Goal: Use online tool/utility: Utilize a website feature to perform a specific function

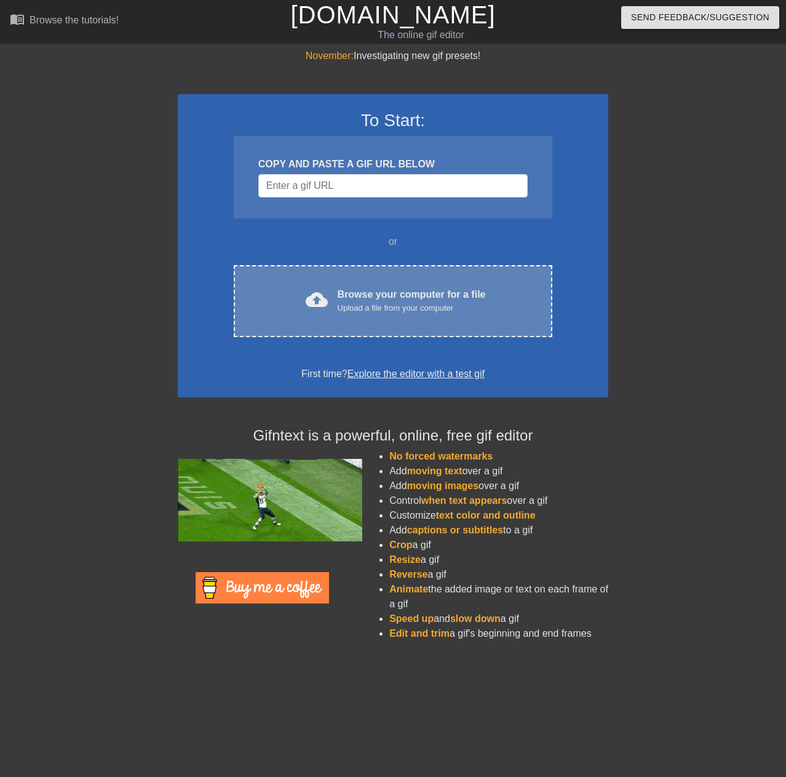
click at [439, 299] on div "Browse your computer for a file Upload a file from your computer" at bounding box center [412, 300] width 148 height 27
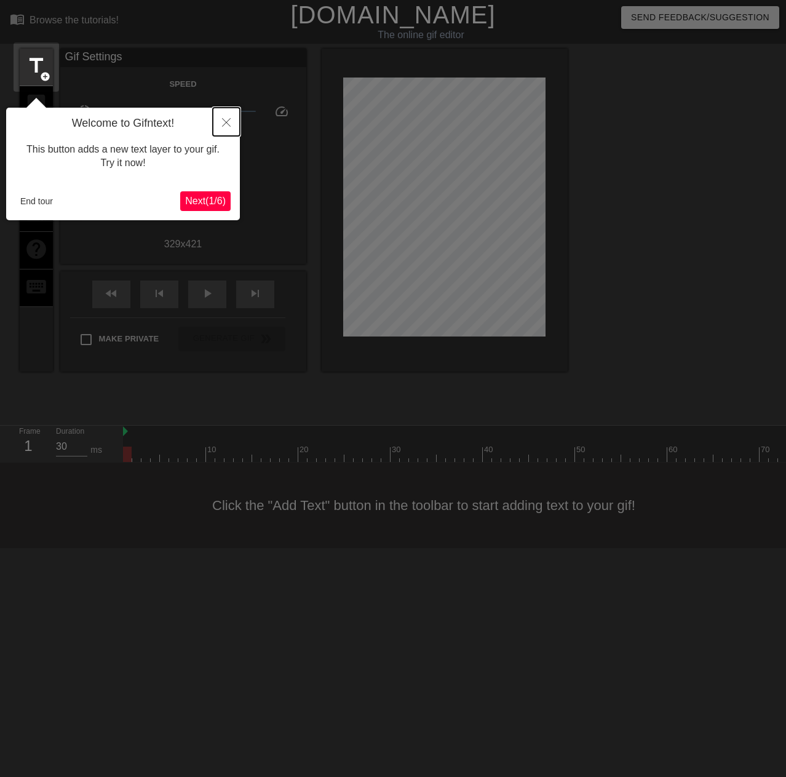
click at [227, 119] on icon "Close" at bounding box center [226, 122] width 9 height 9
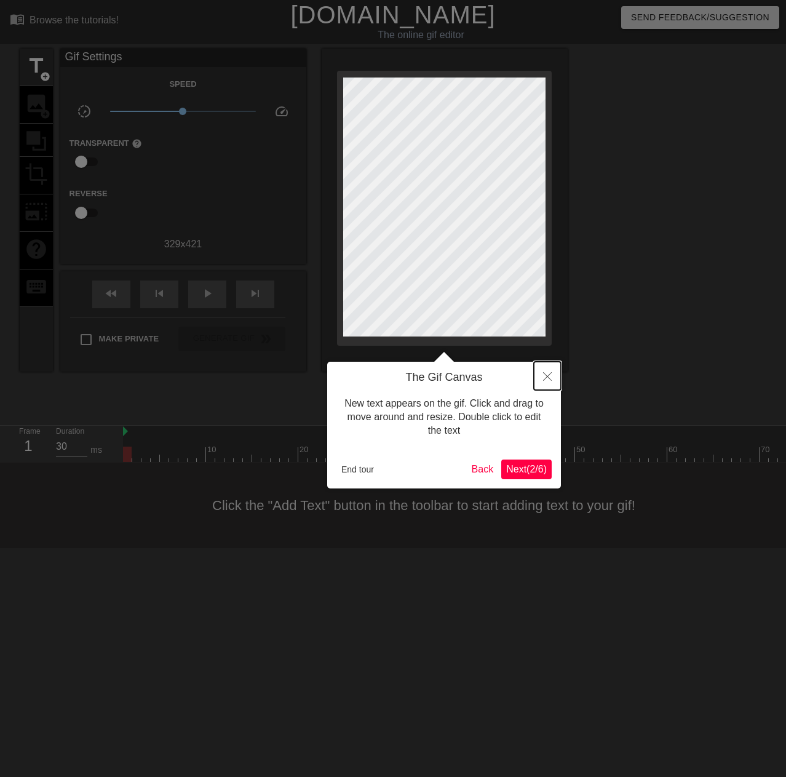
click at [554, 381] on button "Close" at bounding box center [547, 376] width 27 height 28
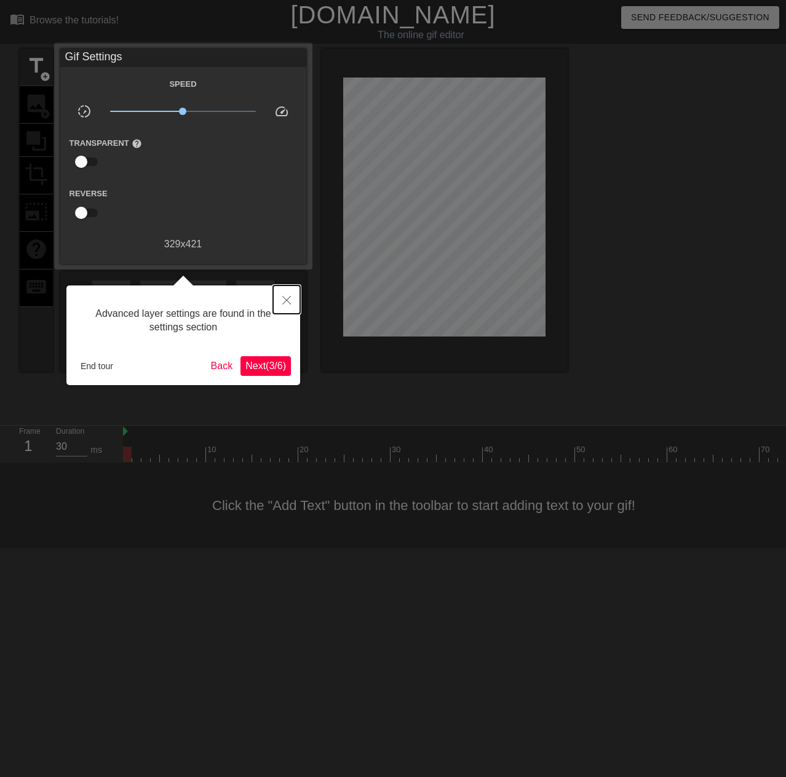
click at [285, 298] on icon "Close" at bounding box center [286, 300] width 9 height 9
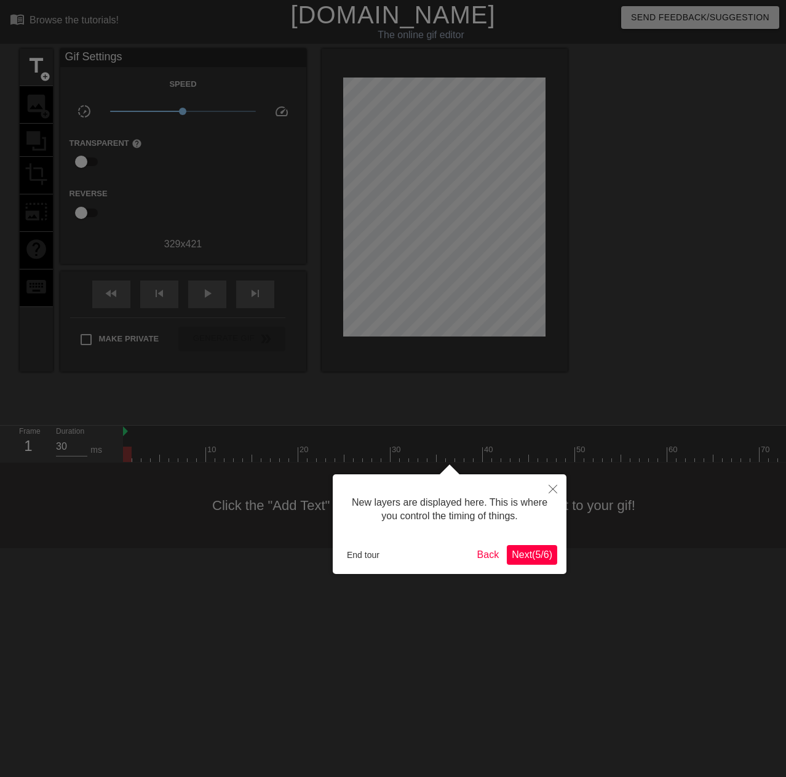
scroll to position [10, 0]
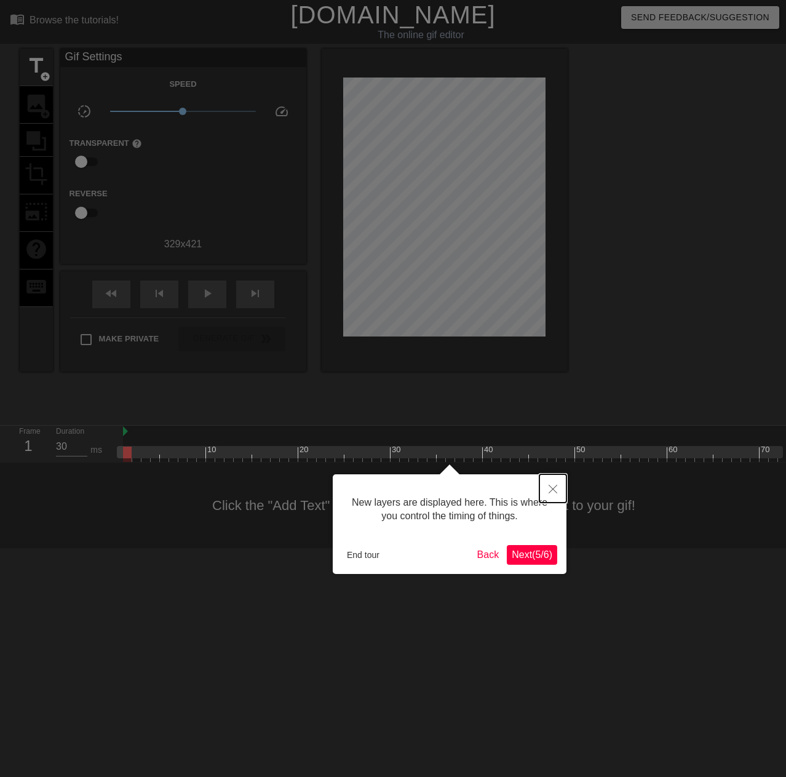
click at [548, 494] on button "Close" at bounding box center [552, 488] width 27 height 28
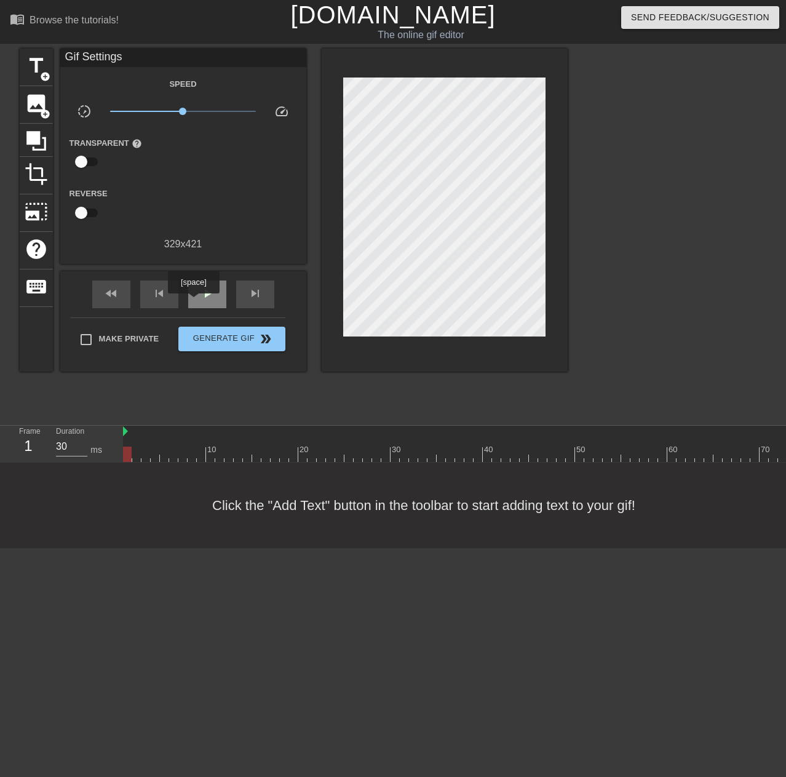
click at [193, 301] on div "play_arrow" at bounding box center [207, 294] width 38 height 28
click at [33, 101] on span "image" at bounding box center [36, 103] width 23 height 23
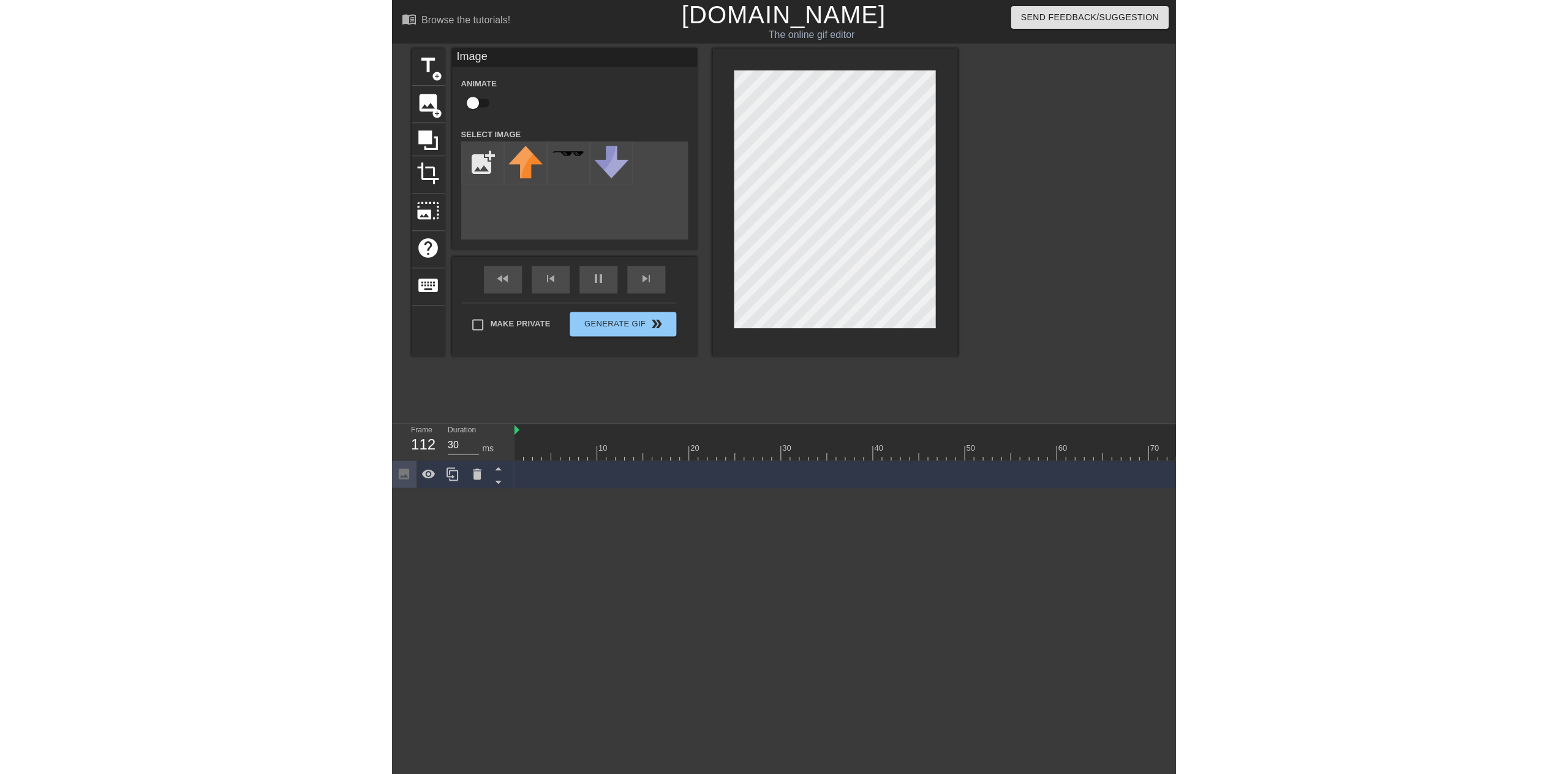
scroll to position [0, 0]
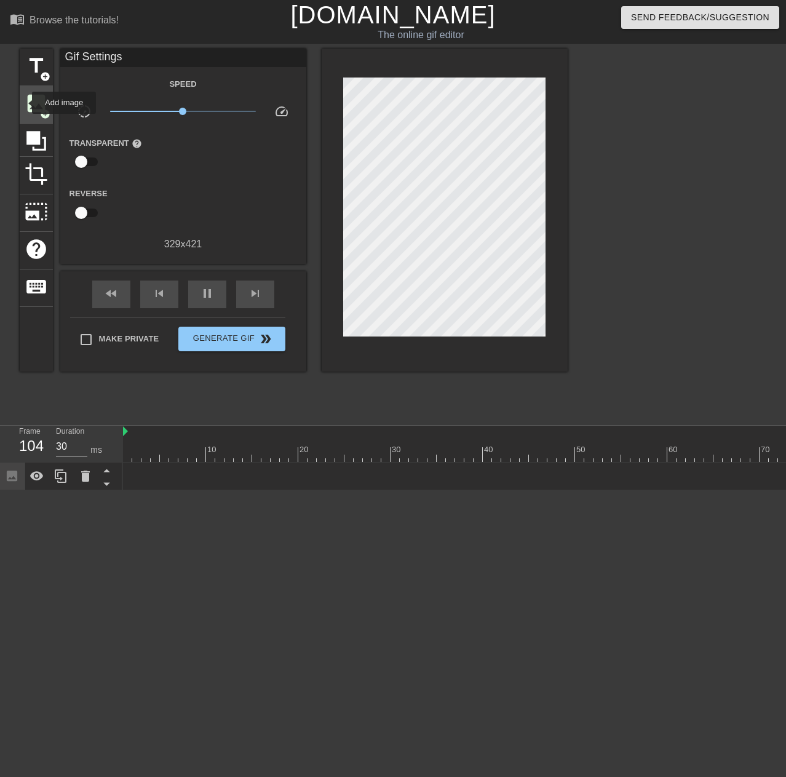
click at [25, 103] on span "image" at bounding box center [36, 103] width 23 height 23
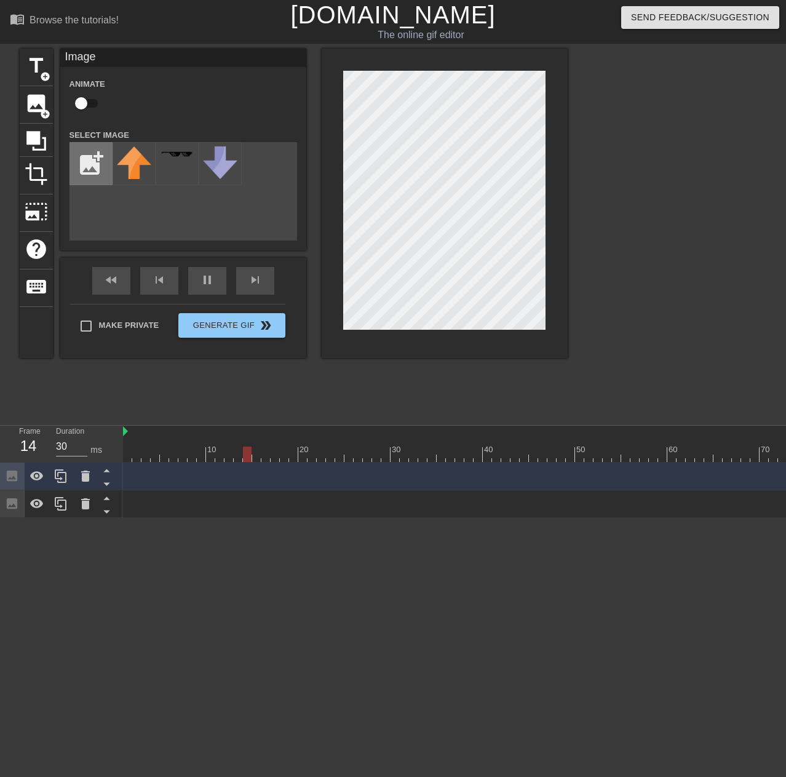
click at [86, 173] on input "file" at bounding box center [91, 164] width 42 height 42
type input "30"
type input "C:\fakepath\484860490_2043105419533463_8488139468203979612_n.jpg"
click at [138, 159] on img at bounding box center [134, 163] width 34 height 34
click at [138, 158] on img at bounding box center [134, 163] width 34 height 34
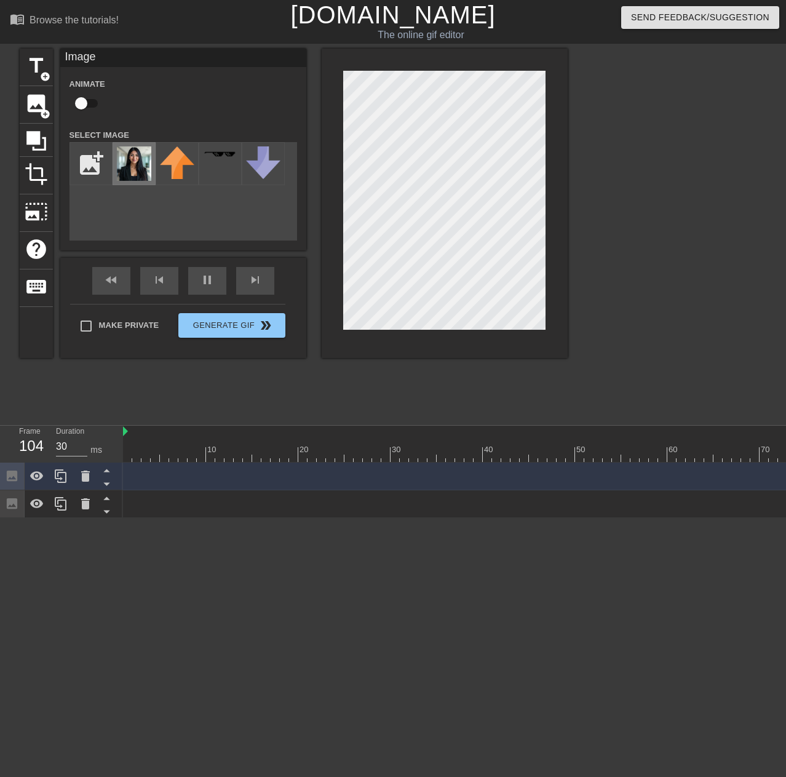
click at [135, 154] on img at bounding box center [134, 163] width 34 height 34
click at [129, 161] on img at bounding box center [134, 163] width 34 height 34
click at [139, 162] on img at bounding box center [134, 163] width 34 height 34
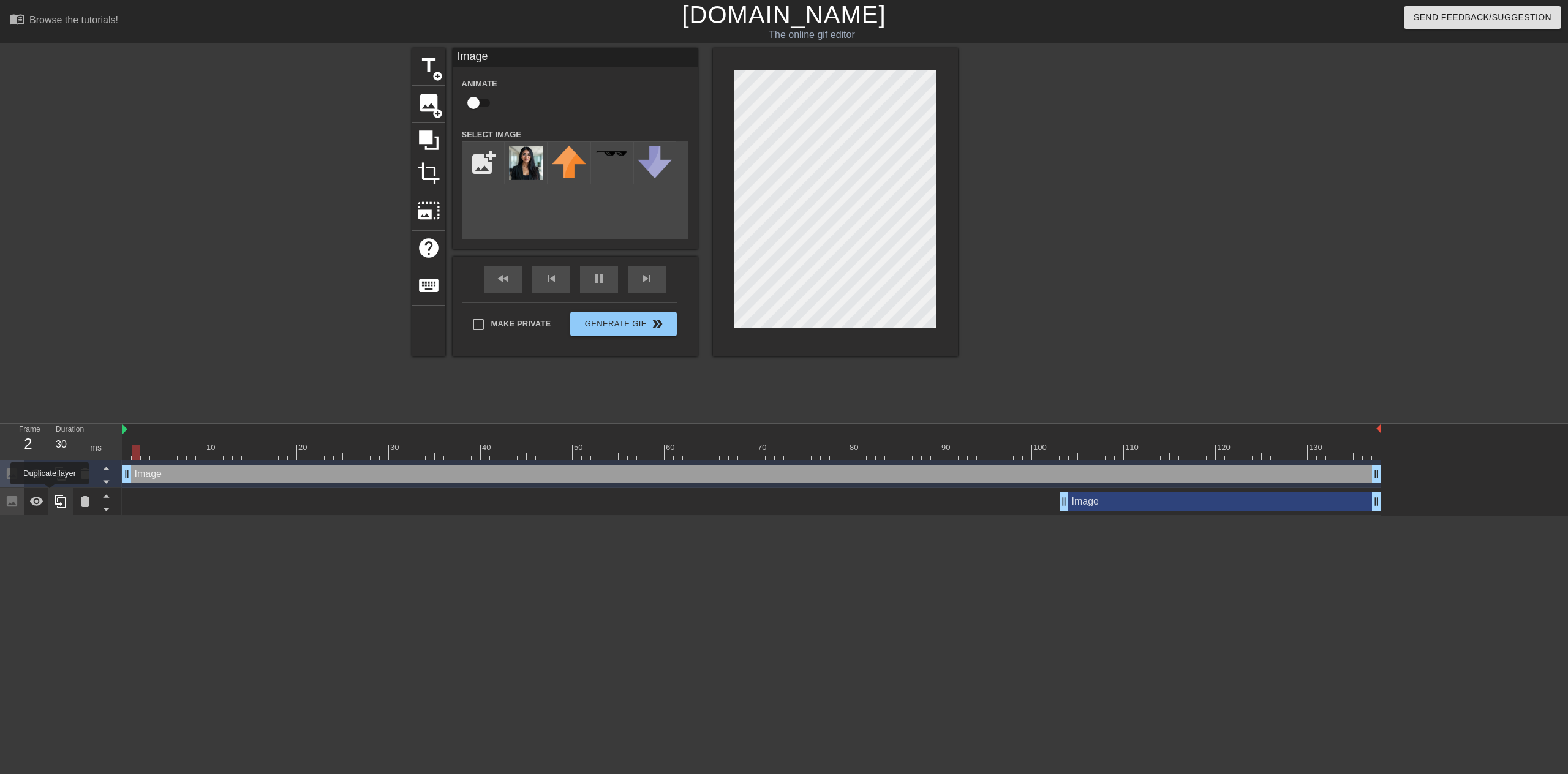
drag, startPoint x: 1121, startPoint y: 474, endPoint x: 49, endPoint y: 492, distance: 1072.2
click at [49, 492] on div "Frame 2 Duration 30 ms 10 20 30 40 50 60 70 80 90 100 110 120 130 Image drag_ha…" at bounding box center [784, 470] width 1568 height 92
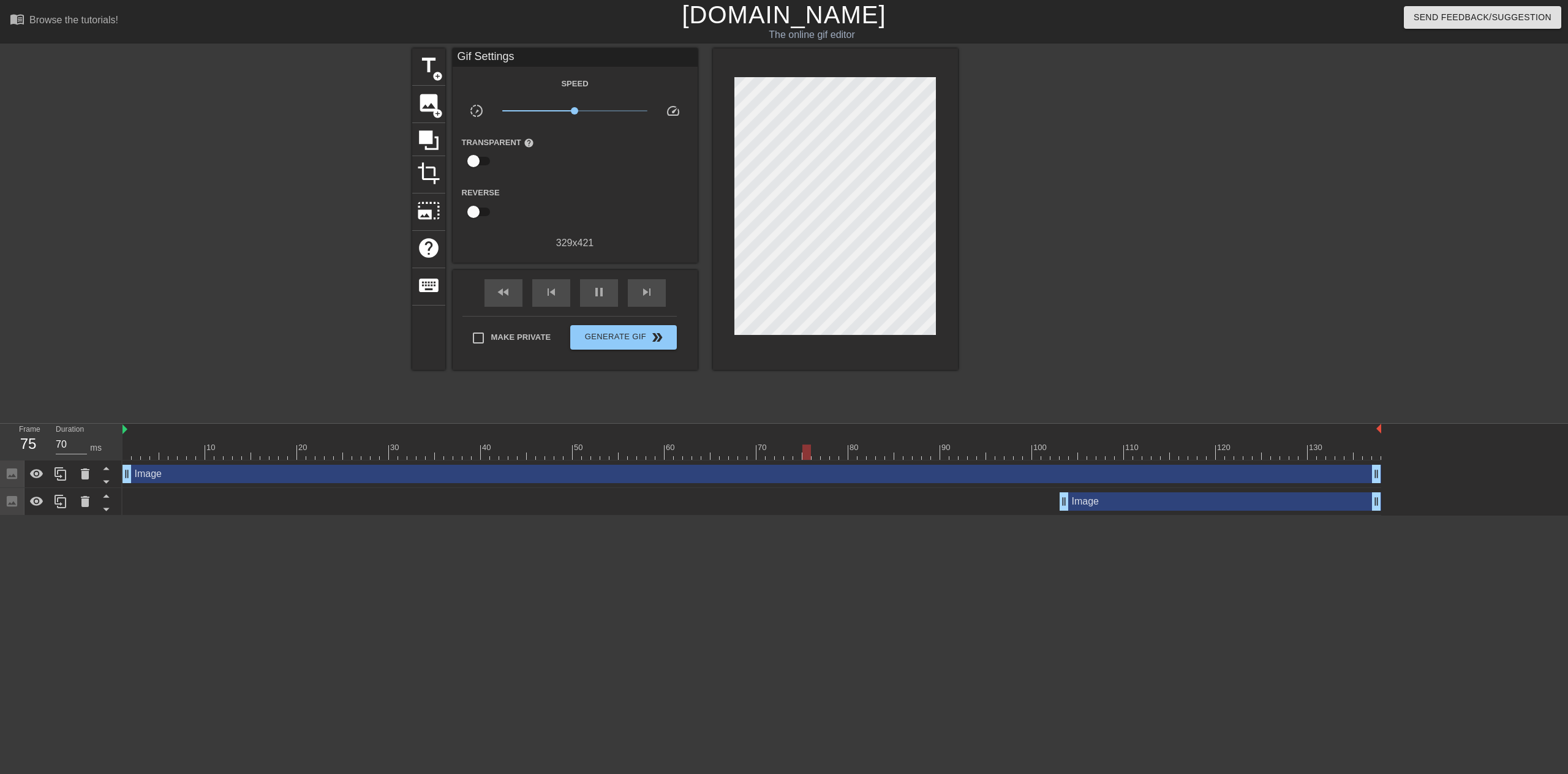
click at [1065, 262] on div at bounding box center [1065, 232] width 184 height 368
click at [1093, 501] on div "Image drag_handle drag_handle" at bounding box center [1220, 501] width 322 height 18
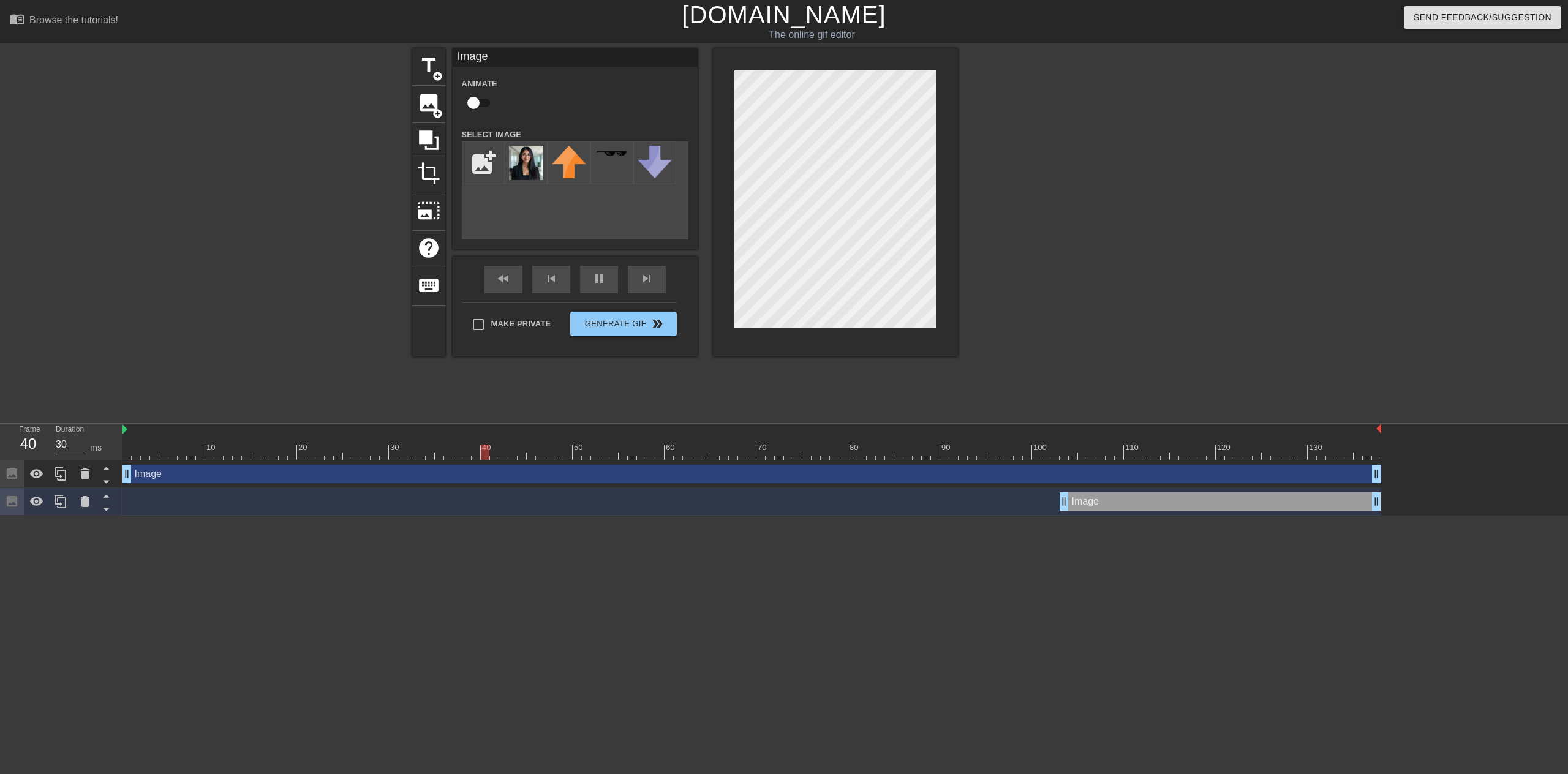
click at [991, 233] on div at bounding box center [1065, 232] width 184 height 368
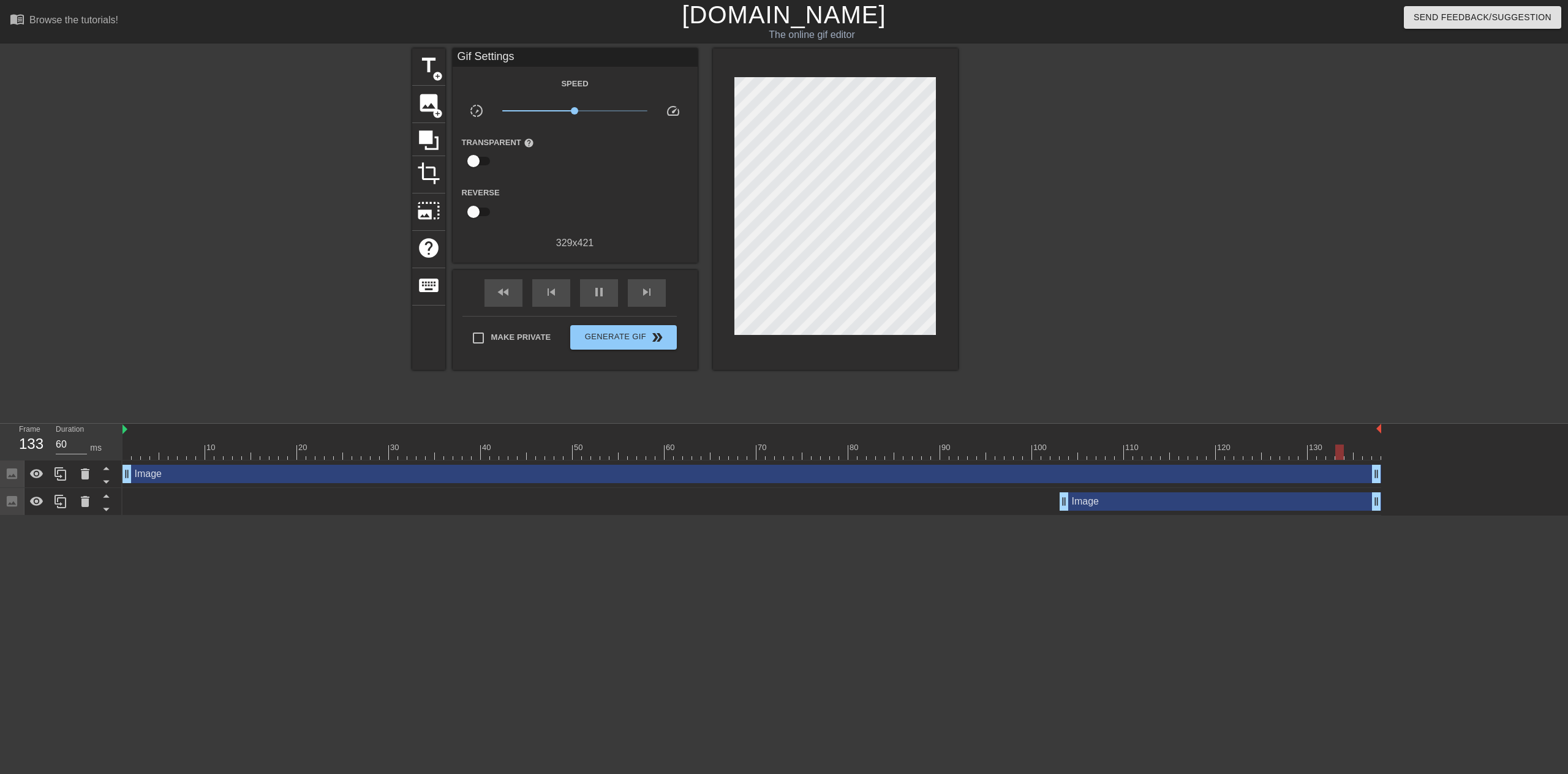
click at [1080, 498] on div "Image drag_handle drag_handle" at bounding box center [1220, 501] width 322 height 18
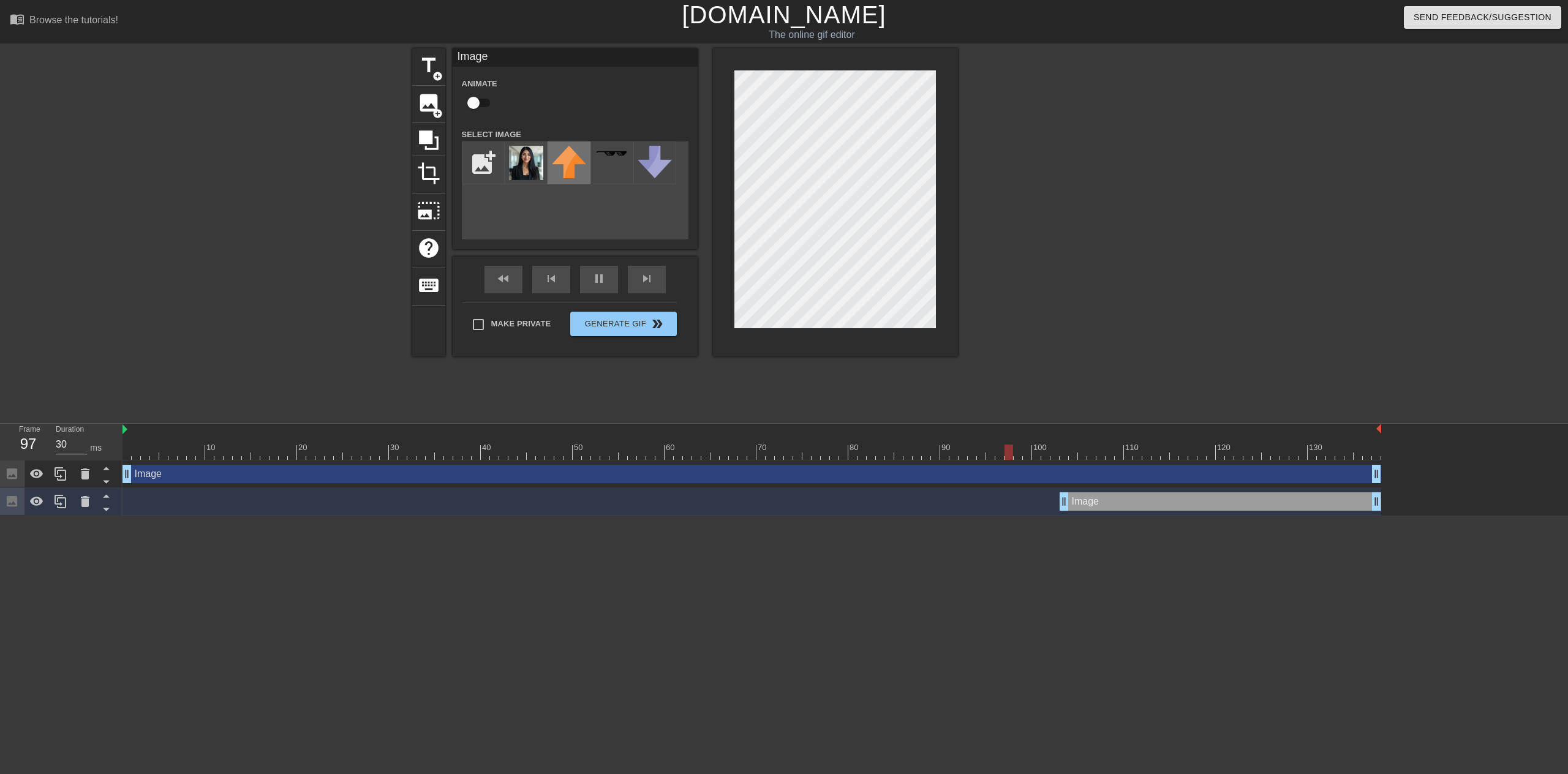
click at [572, 163] on img at bounding box center [569, 161] width 34 height 33
drag, startPoint x: 572, startPoint y: 163, endPoint x: 565, endPoint y: 166, distance: 7.6
click at [565, 166] on img at bounding box center [569, 161] width 34 height 33
drag, startPoint x: 565, startPoint y: 166, endPoint x: 569, endPoint y: 211, distance: 45.2
click at [569, 211] on div "add_photo_alternate" at bounding box center [576, 190] width 227 height 98
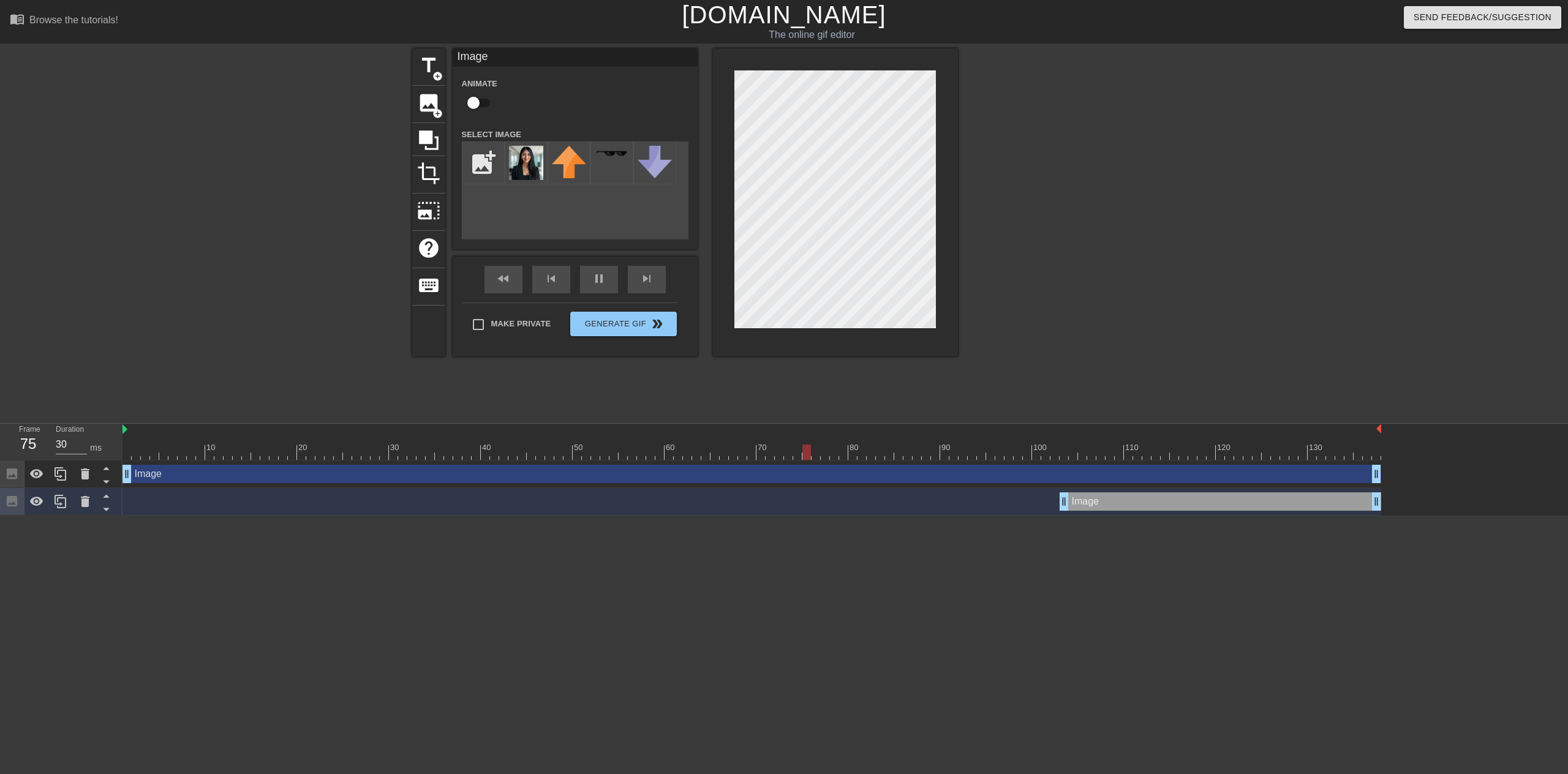
click at [1210, 497] on div "Image drag_handle drag_handle" at bounding box center [1220, 501] width 322 height 18
click at [1197, 500] on div "Image drag_handle drag_handle" at bounding box center [1220, 501] width 322 height 18
click at [87, 500] on icon at bounding box center [85, 501] width 9 height 11
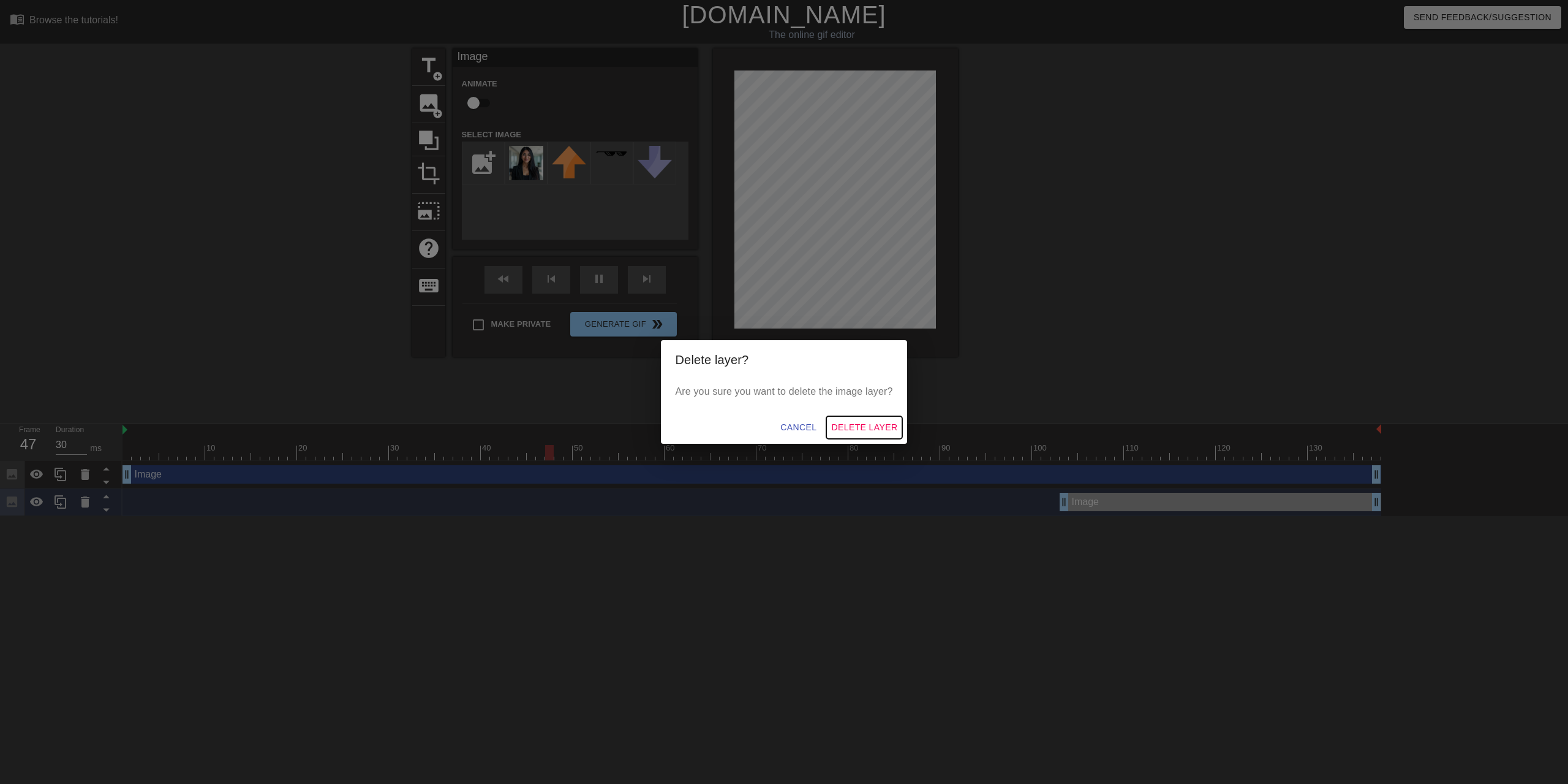
click at [846, 429] on span "Delete Layer" at bounding box center [865, 426] width 66 height 15
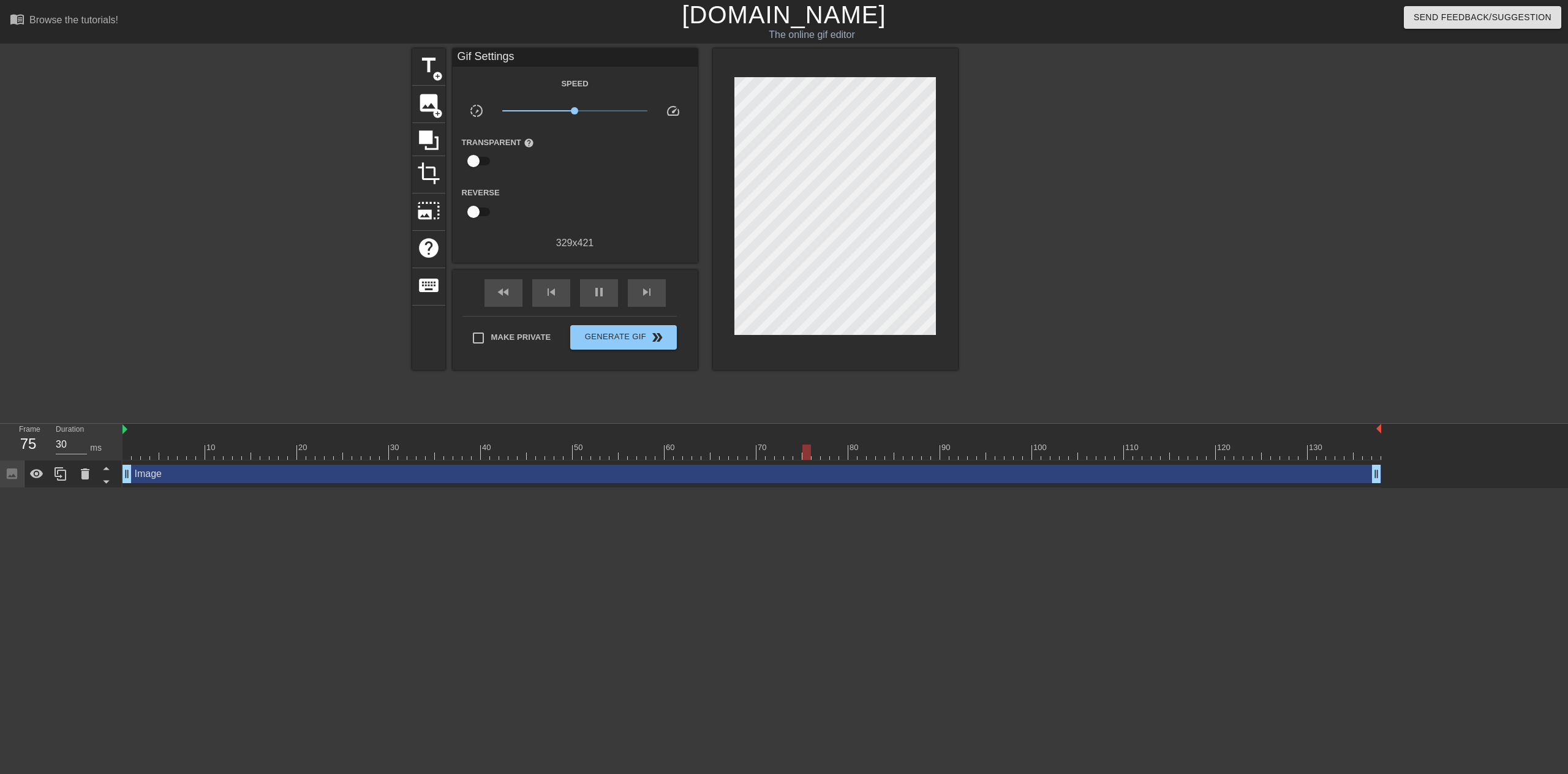
click at [1083, 239] on div at bounding box center [1065, 232] width 184 height 368
type input "60"
click at [637, 344] on button "Generate Gif double_arrow" at bounding box center [624, 338] width 106 height 25
